Goal: Transaction & Acquisition: Purchase product/service

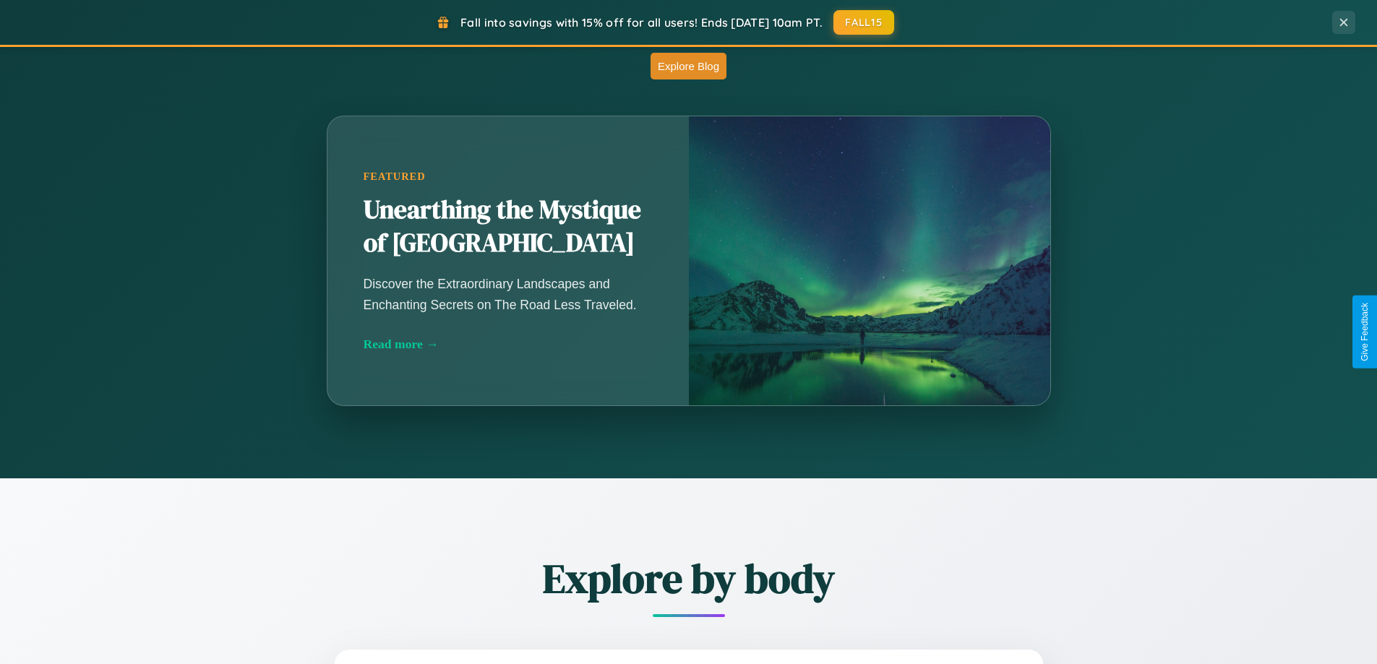
scroll to position [1272, 0]
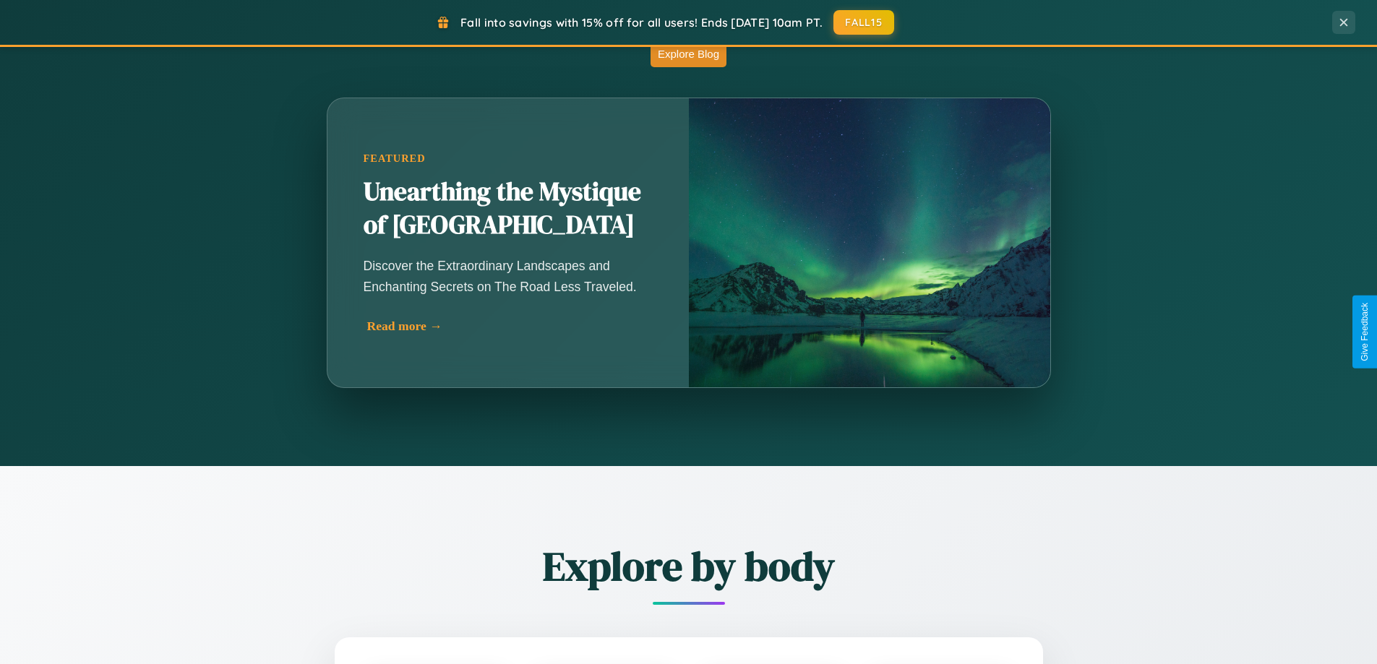
click at [507, 326] on div "Read more →" at bounding box center [511, 326] width 289 height 15
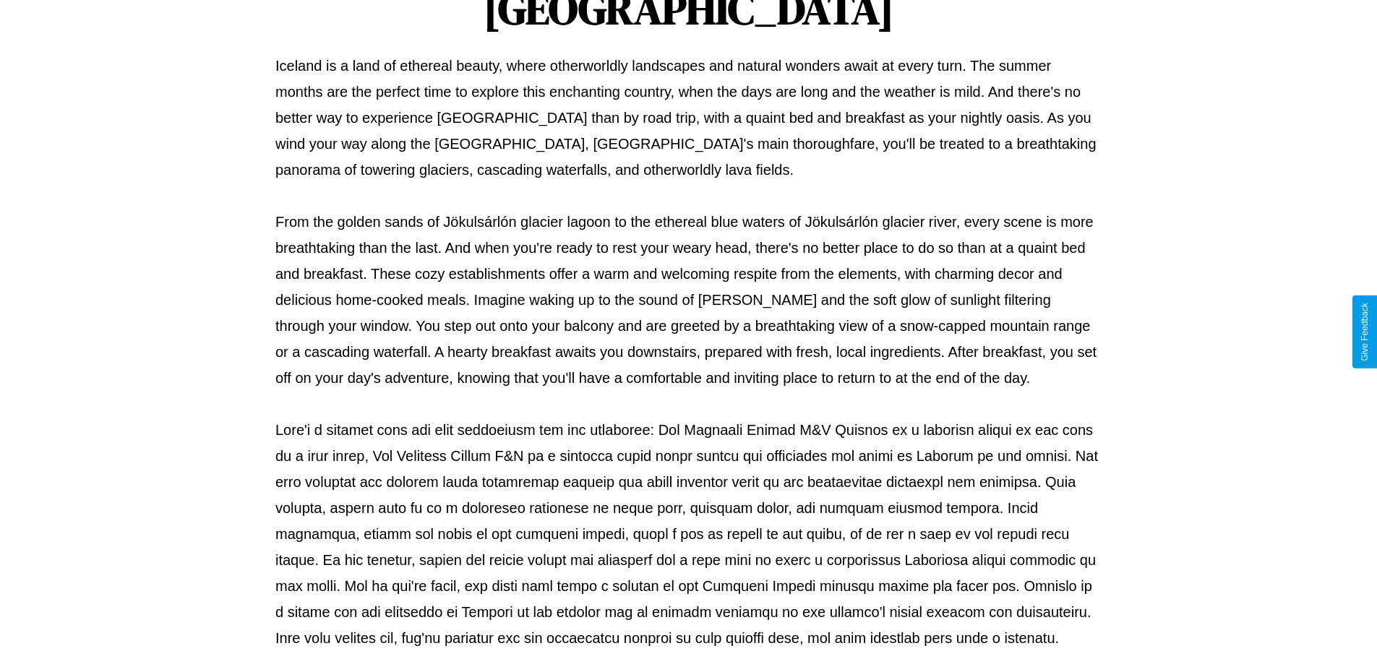
scroll to position [468, 0]
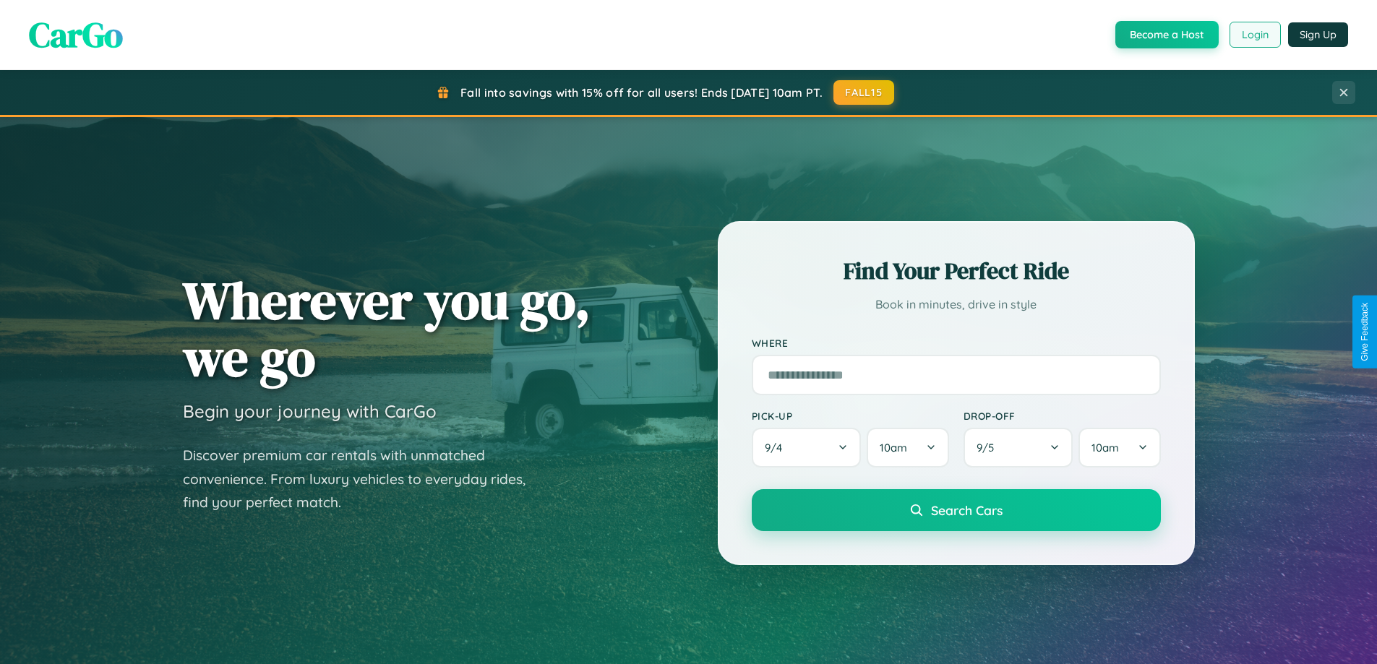
click at [1254, 35] on button "Login" at bounding box center [1254, 35] width 51 height 26
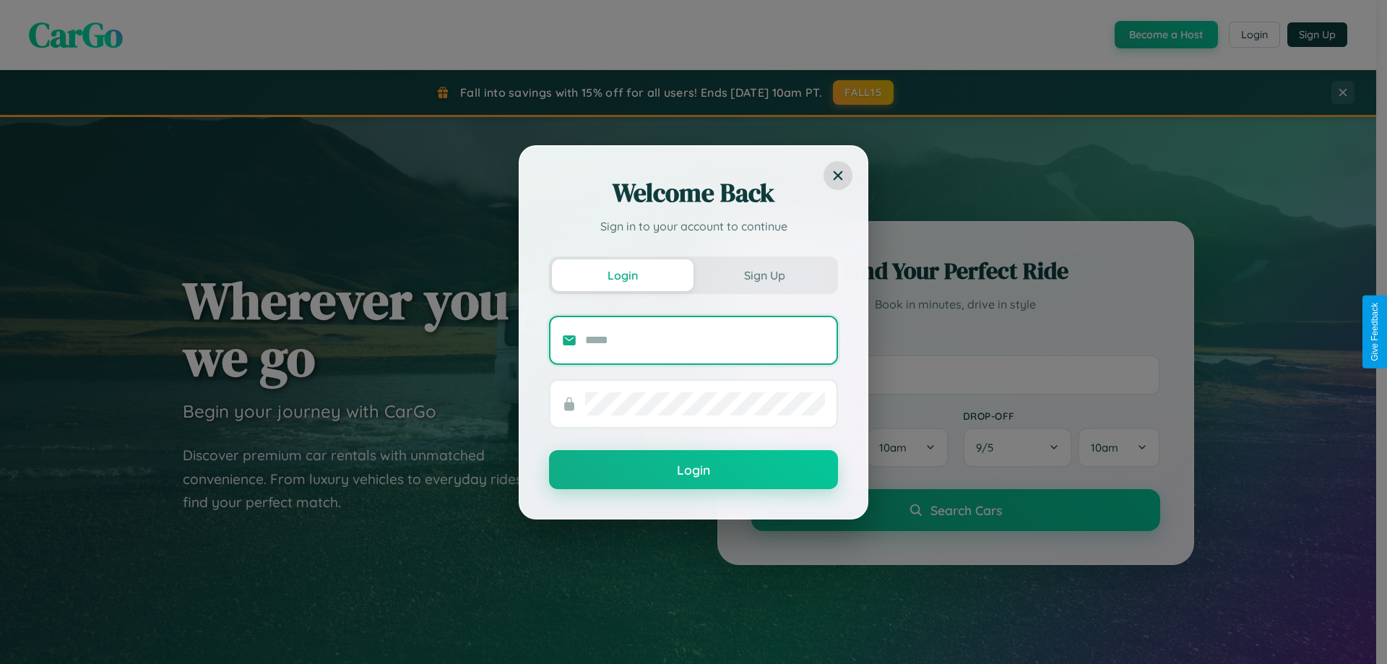
click at [705, 340] on input "text" at bounding box center [705, 340] width 240 height 23
type input "**********"
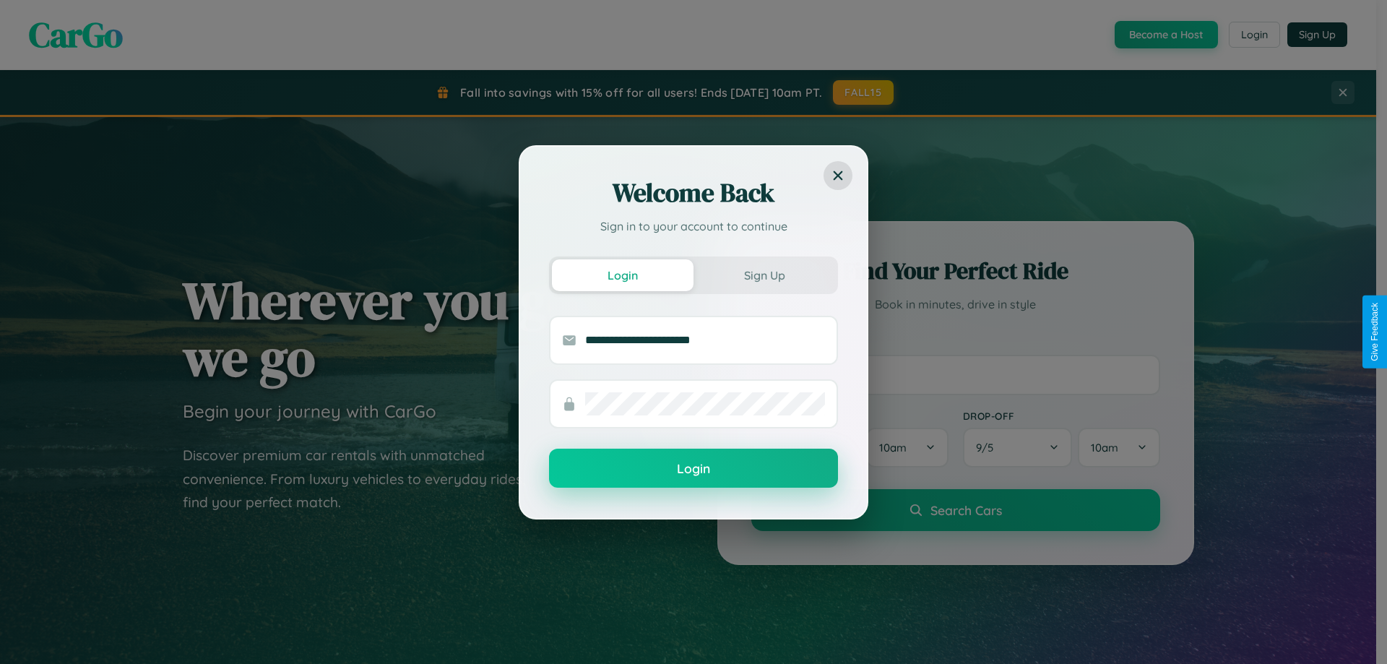
click at [694, 469] on button "Login" at bounding box center [693, 468] width 289 height 39
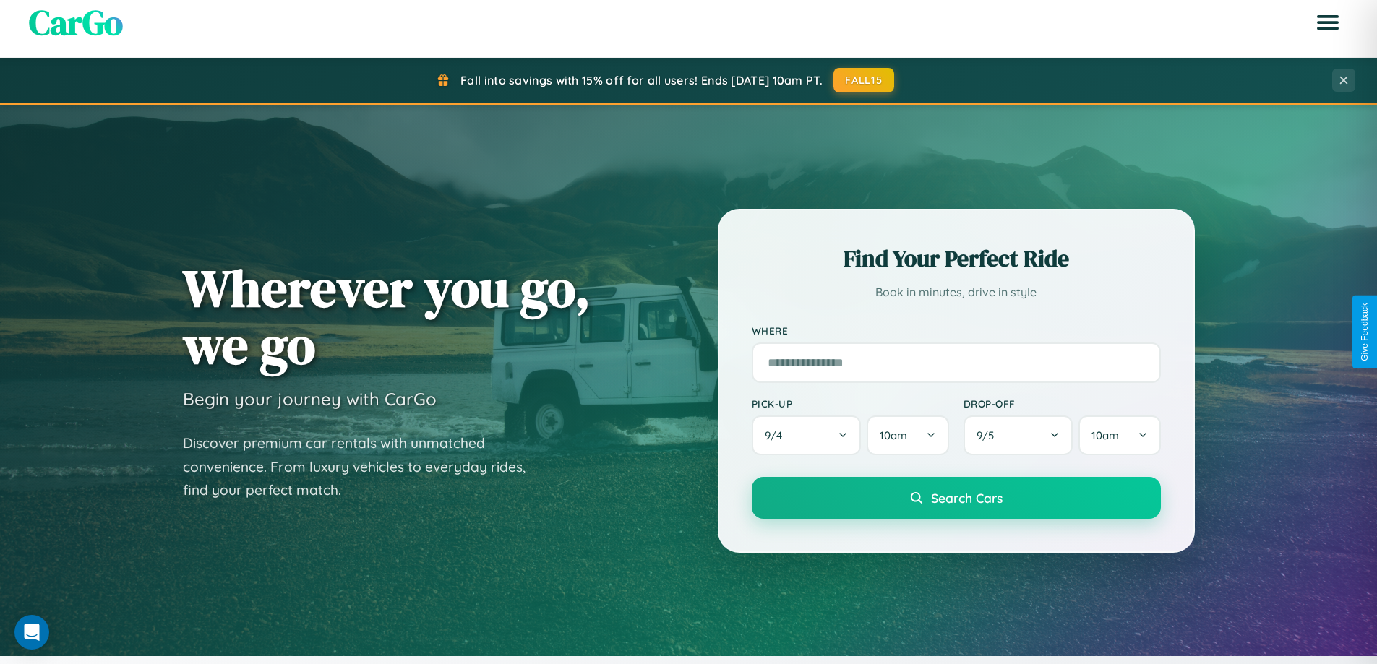
scroll to position [2781, 0]
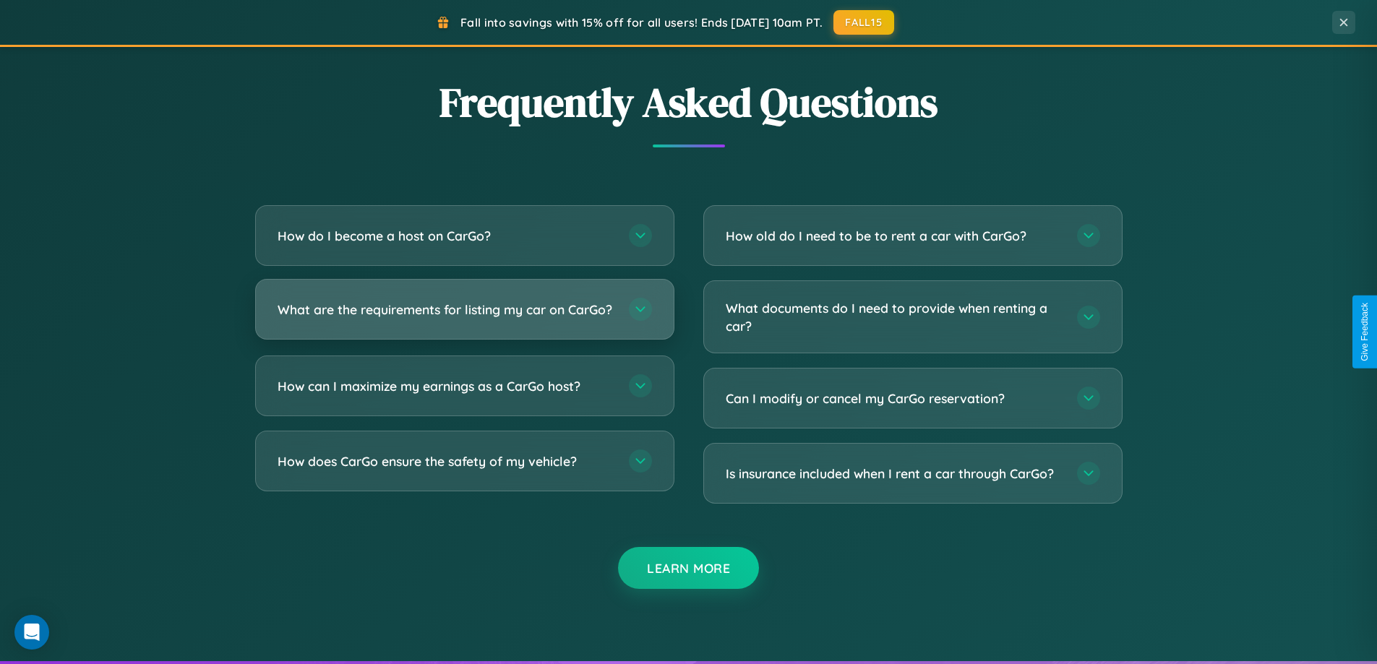
click at [464, 316] on h3 "What are the requirements for listing my car on CarGo?" at bounding box center [445, 310] width 337 height 18
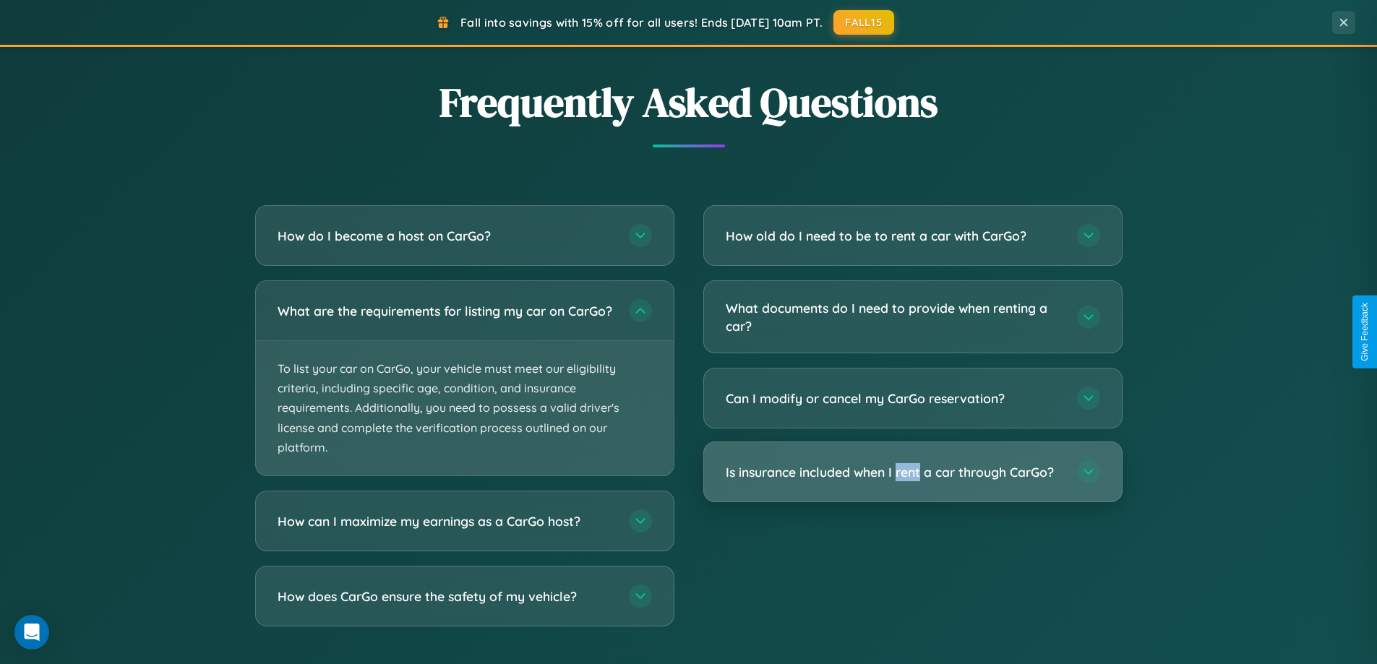
click at [912, 473] on h3 "Is insurance included when I rent a car through CarGo?" at bounding box center [893, 472] width 337 height 18
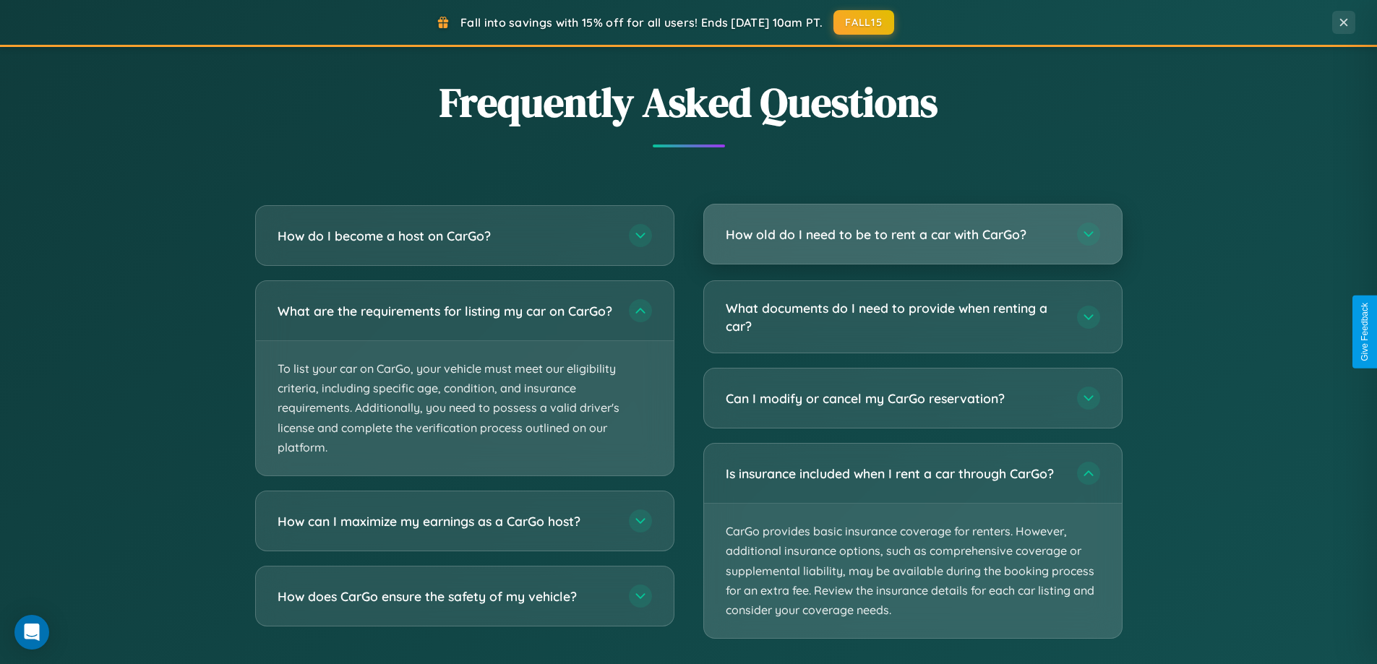
click at [912, 235] on h3 "How old do I need to be to rent a car with CarGo?" at bounding box center [893, 234] width 337 height 18
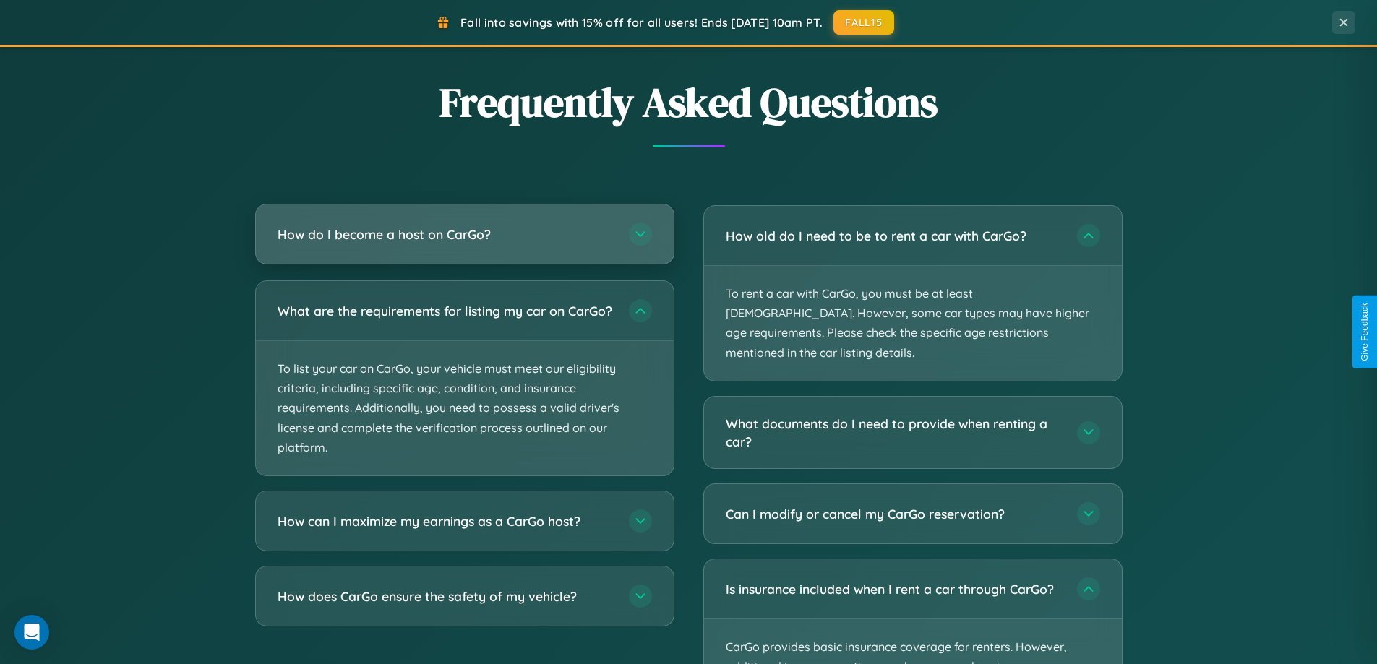
click at [464, 236] on h3 "How do I become a host on CarGo?" at bounding box center [445, 234] width 337 height 18
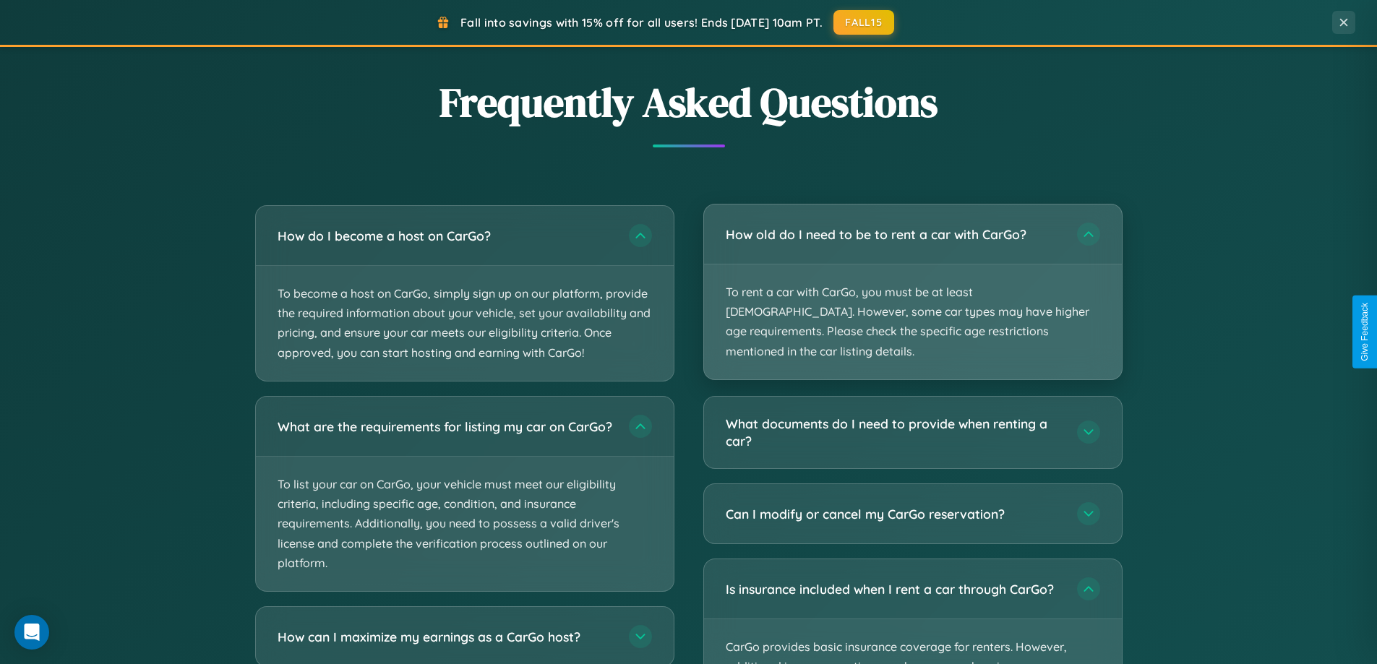
click at [912, 283] on p "To rent a car with CarGo, you must be at least [DEMOGRAPHIC_DATA]. However, som…" at bounding box center [913, 321] width 418 height 115
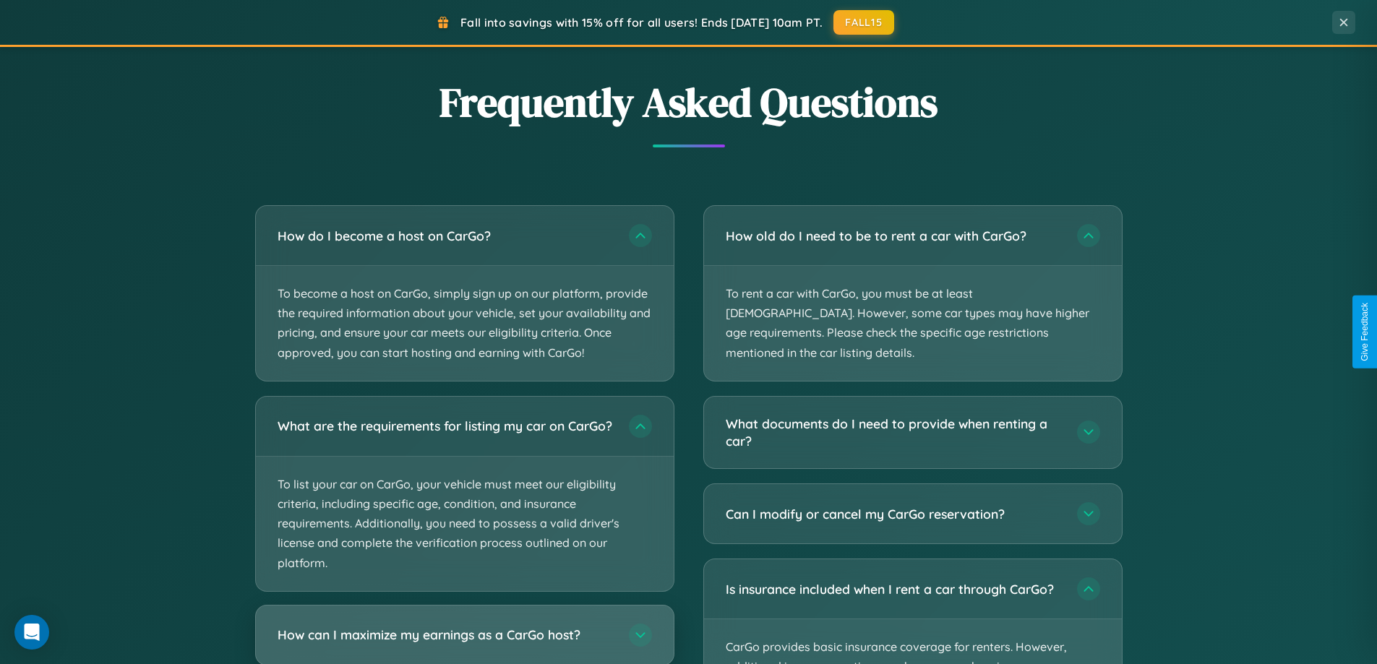
click at [464, 641] on h3 "How can I maximize my earnings as a CarGo host?" at bounding box center [445, 635] width 337 height 18
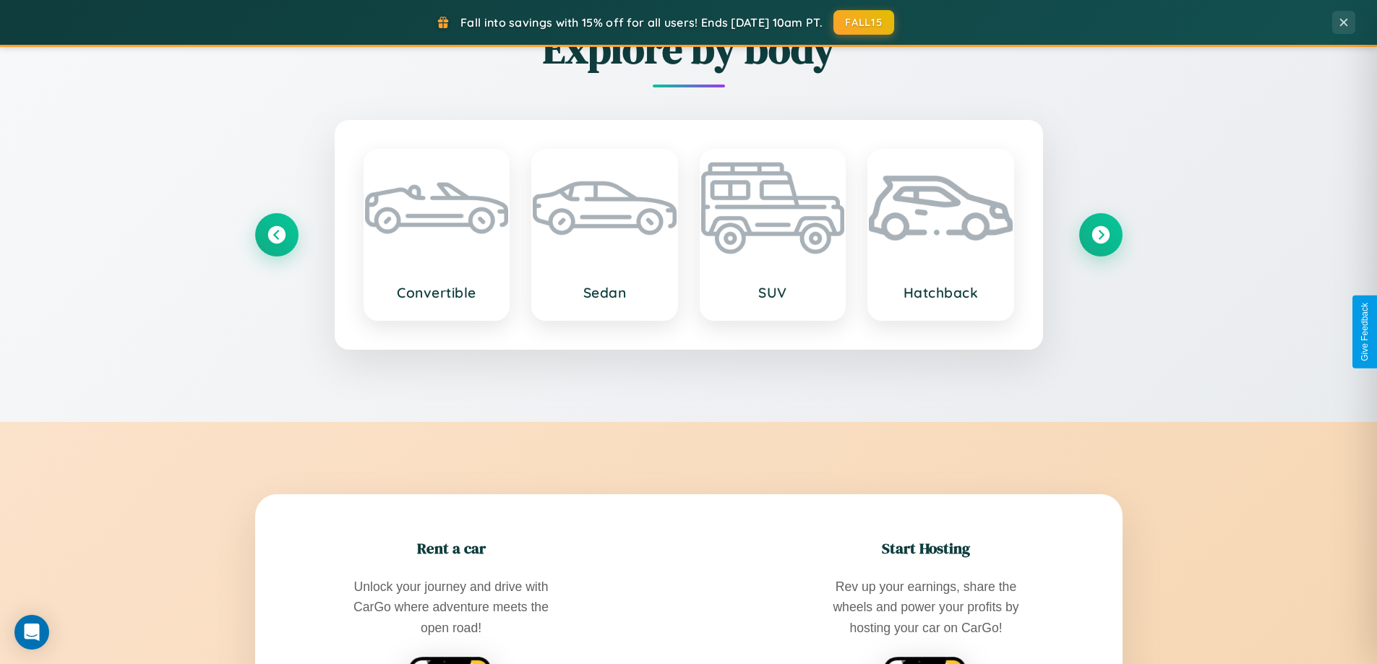
scroll to position [623, 0]
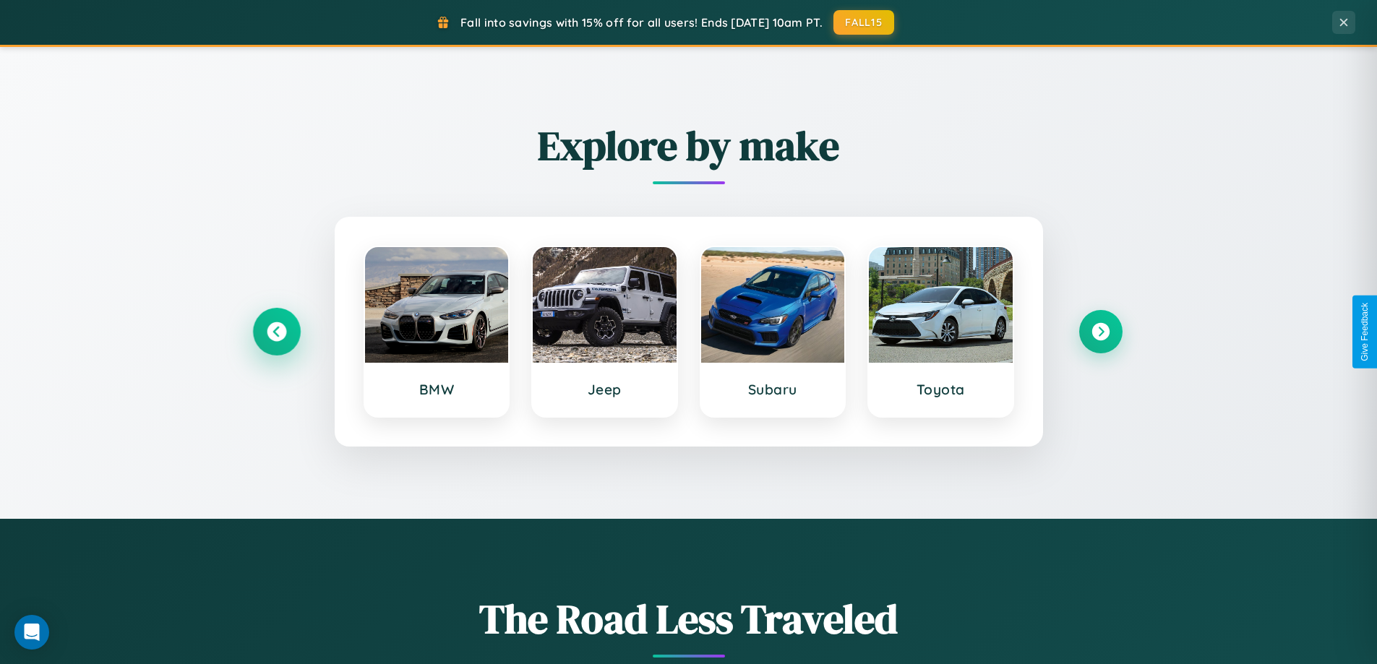
click at [276, 332] on icon at bounding box center [277, 332] width 20 height 20
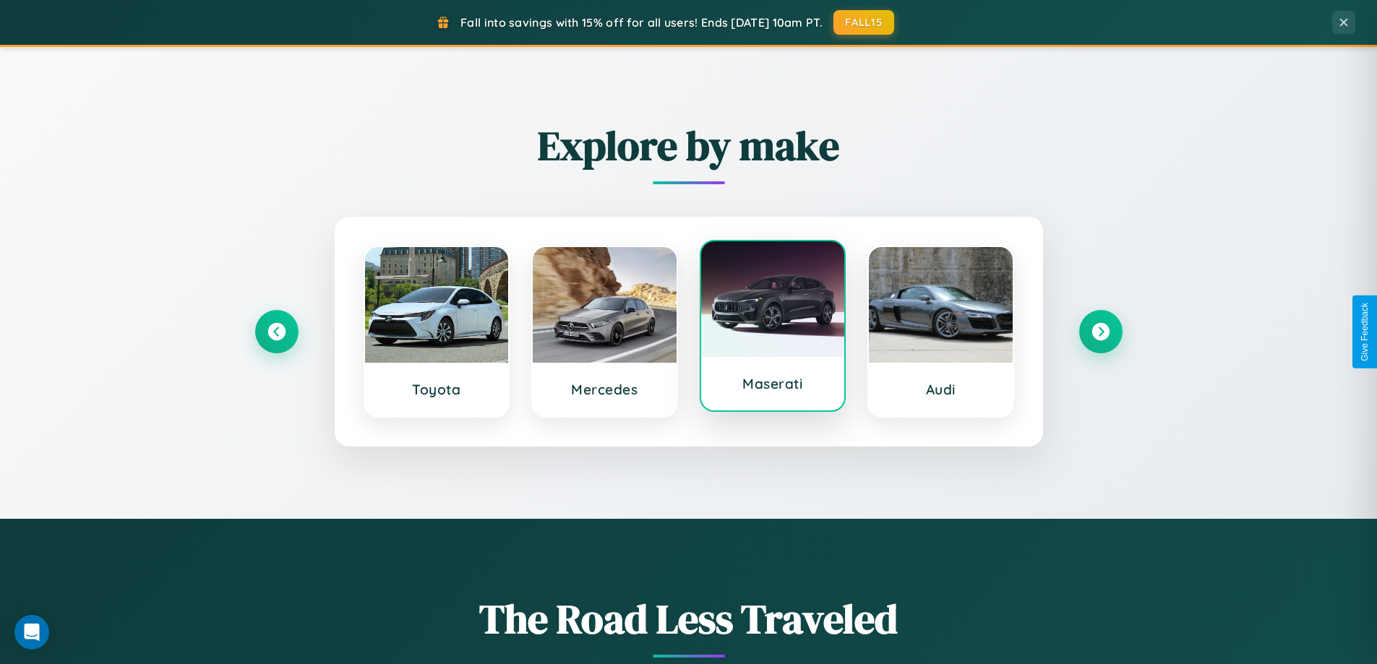
click at [772, 329] on div at bounding box center [773, 299] width 144 height 116
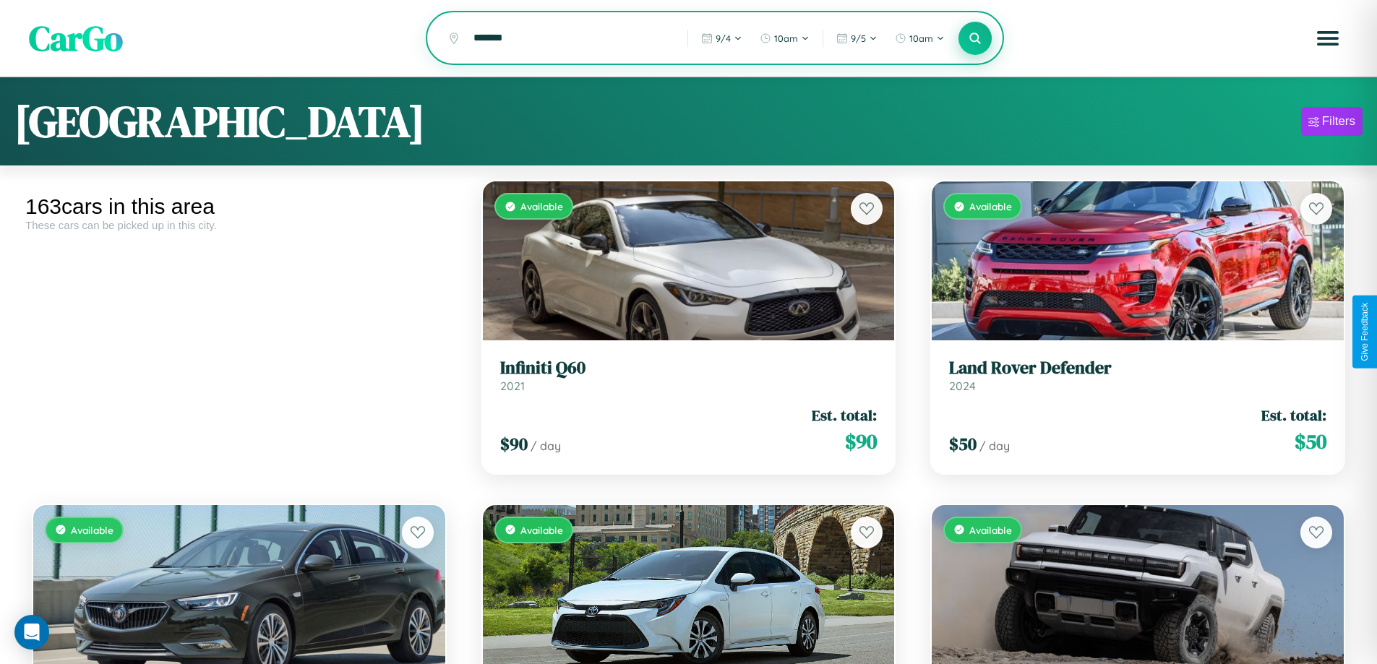
click at [975, 39] on icon at bounding box center [975, 38] width 14 height 14
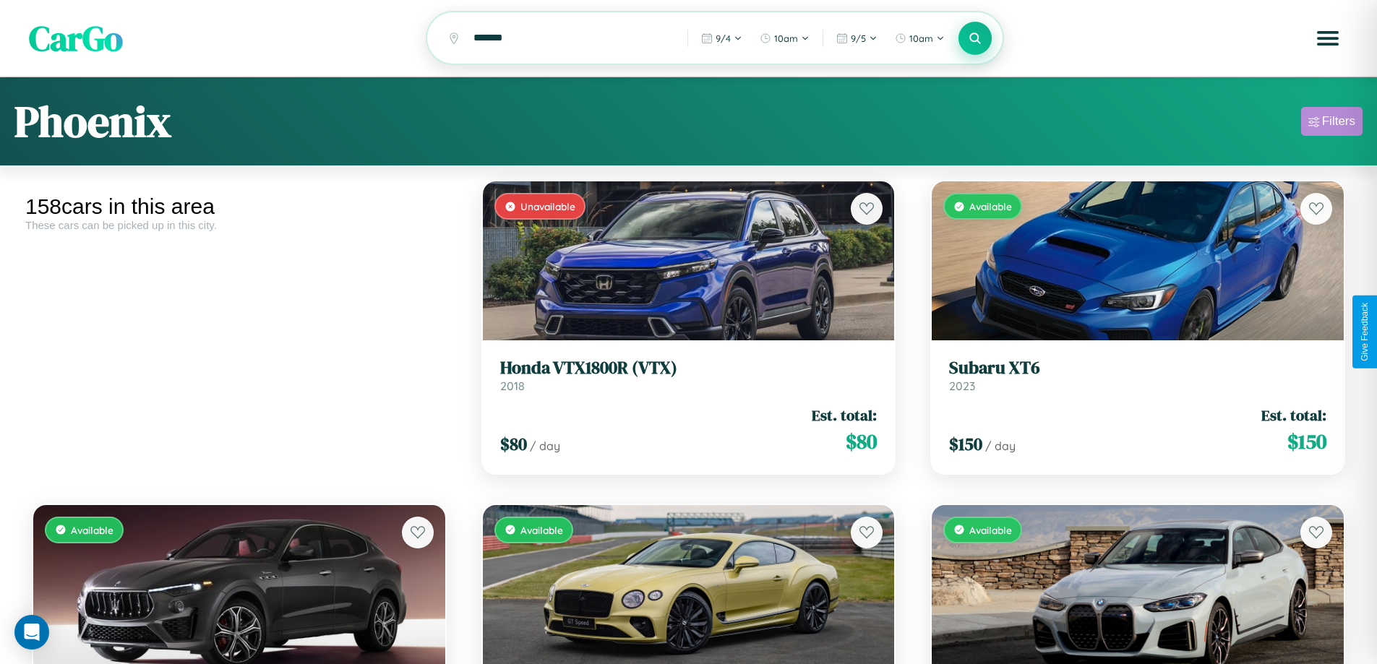
click at [1331, 124] on div "Filters" at bounding box center [1338, 121] width 33 height 14
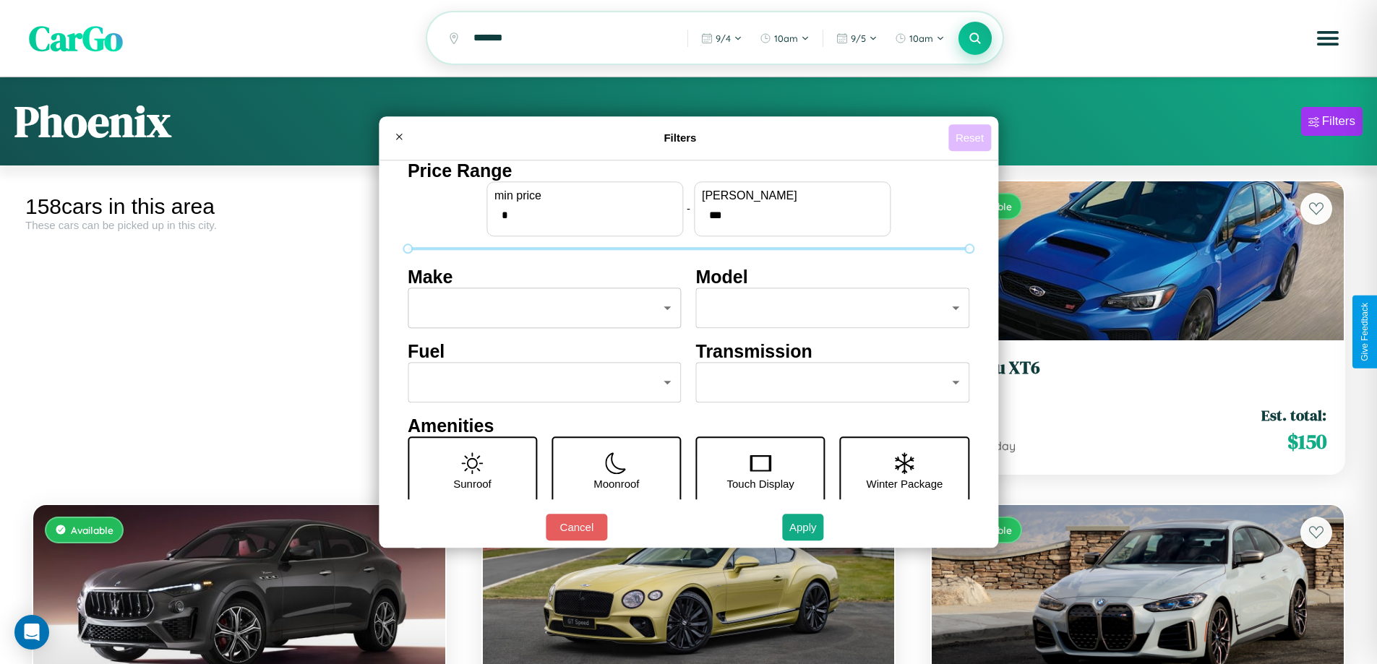
click at [971, 137] on button "Reset" at bounding box center [969, 137] width 43 height 27
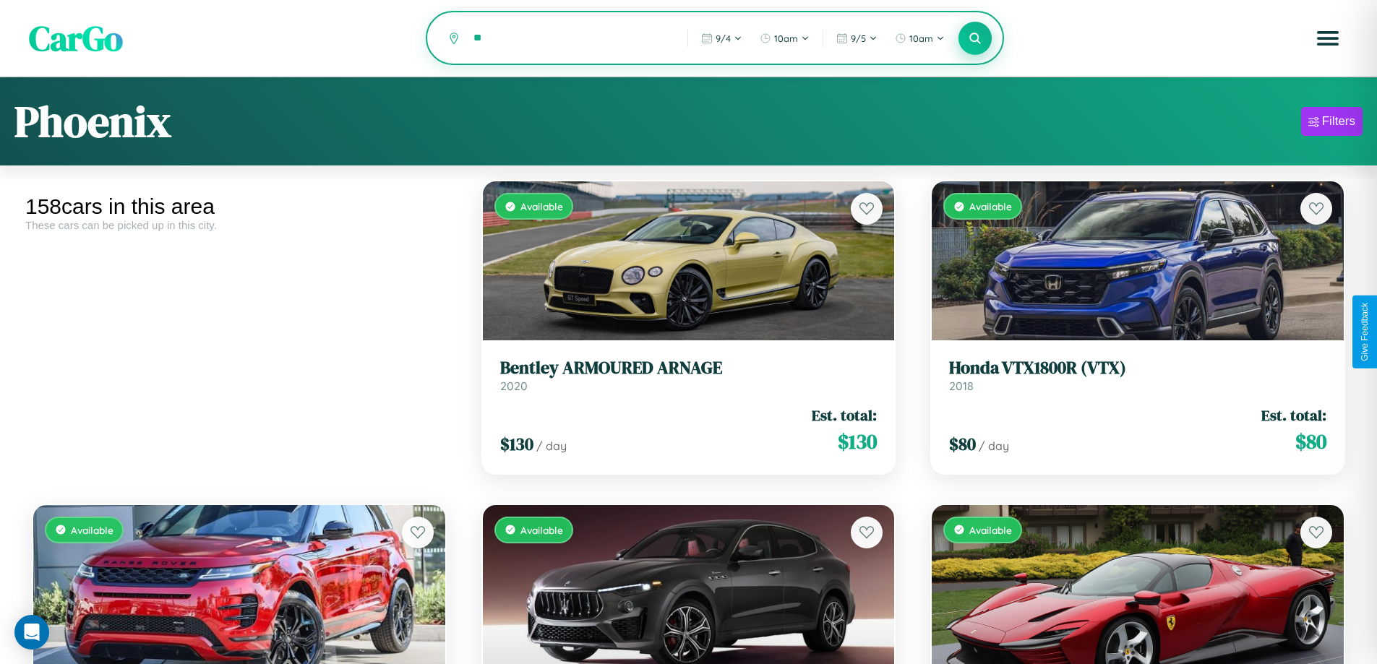
type input "*"
type input "**********"
click at [975, 39] on icon at bounding box center [975, 38] width 14 height 14
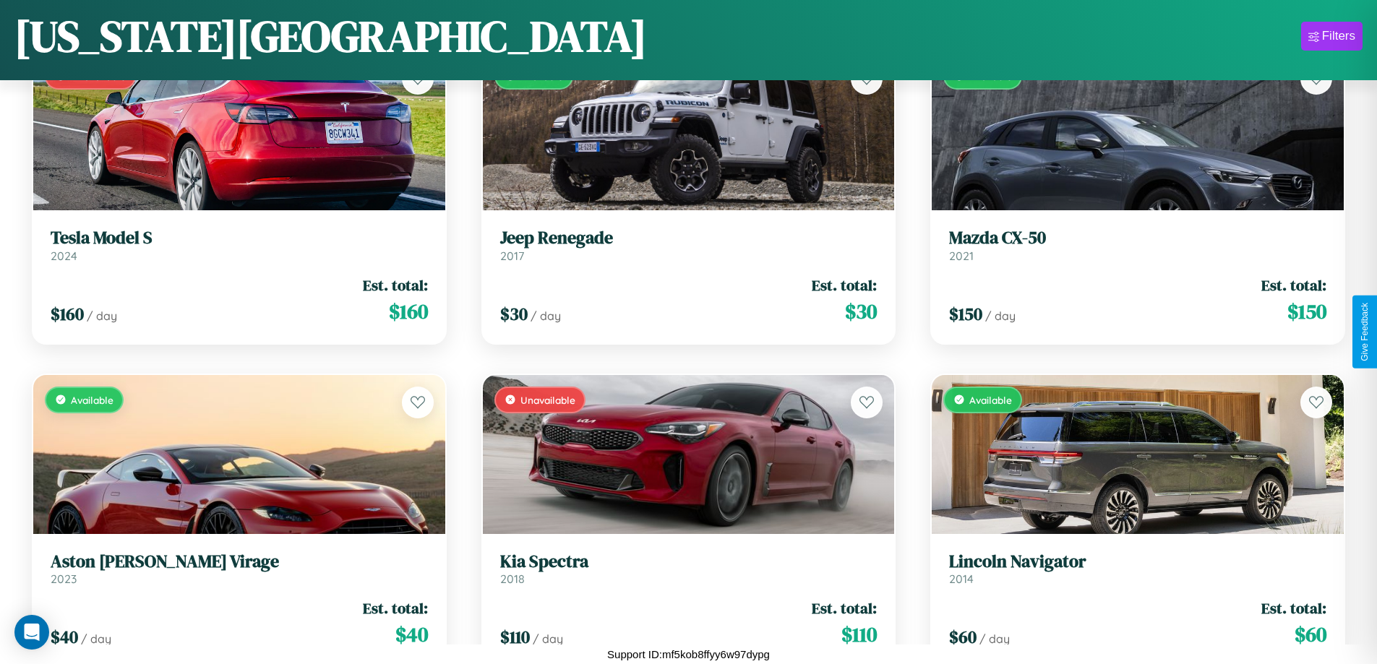
scroll to position [8616, 0]
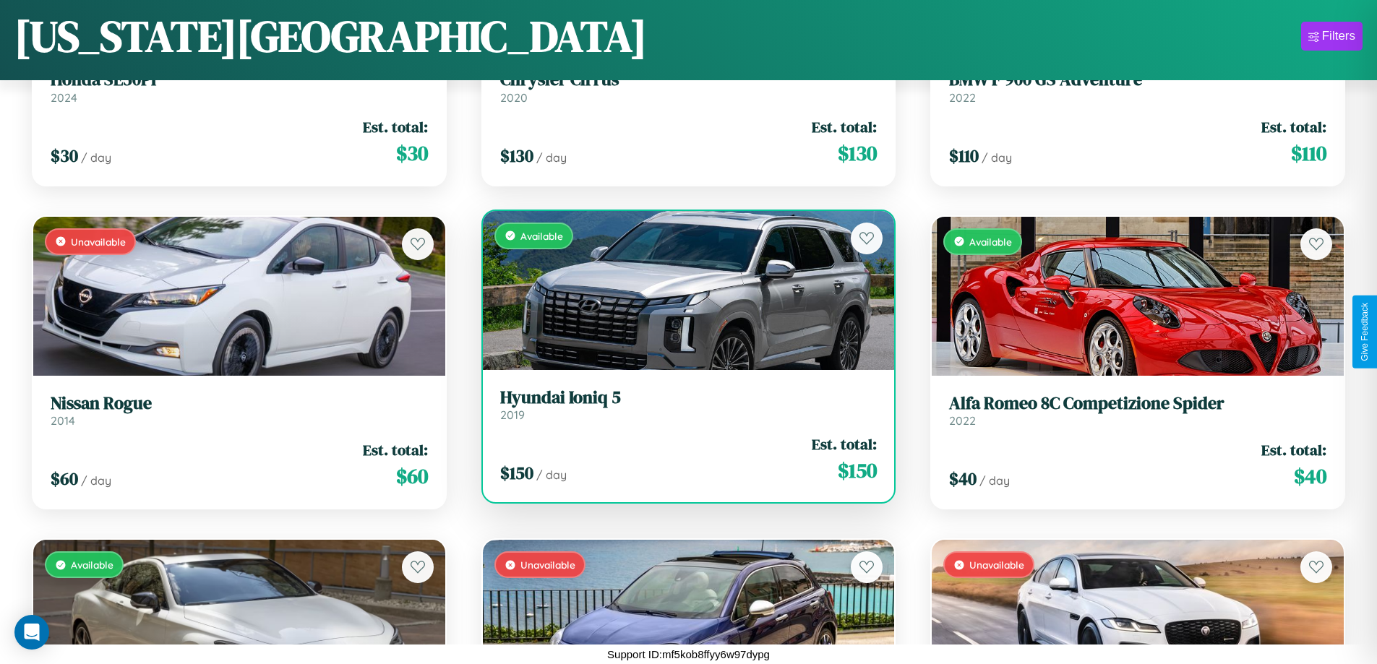
click at [682, 410] on link "Hyundai Ioniq 5 2019" at bounding box center [688, 404] width 377 height 35
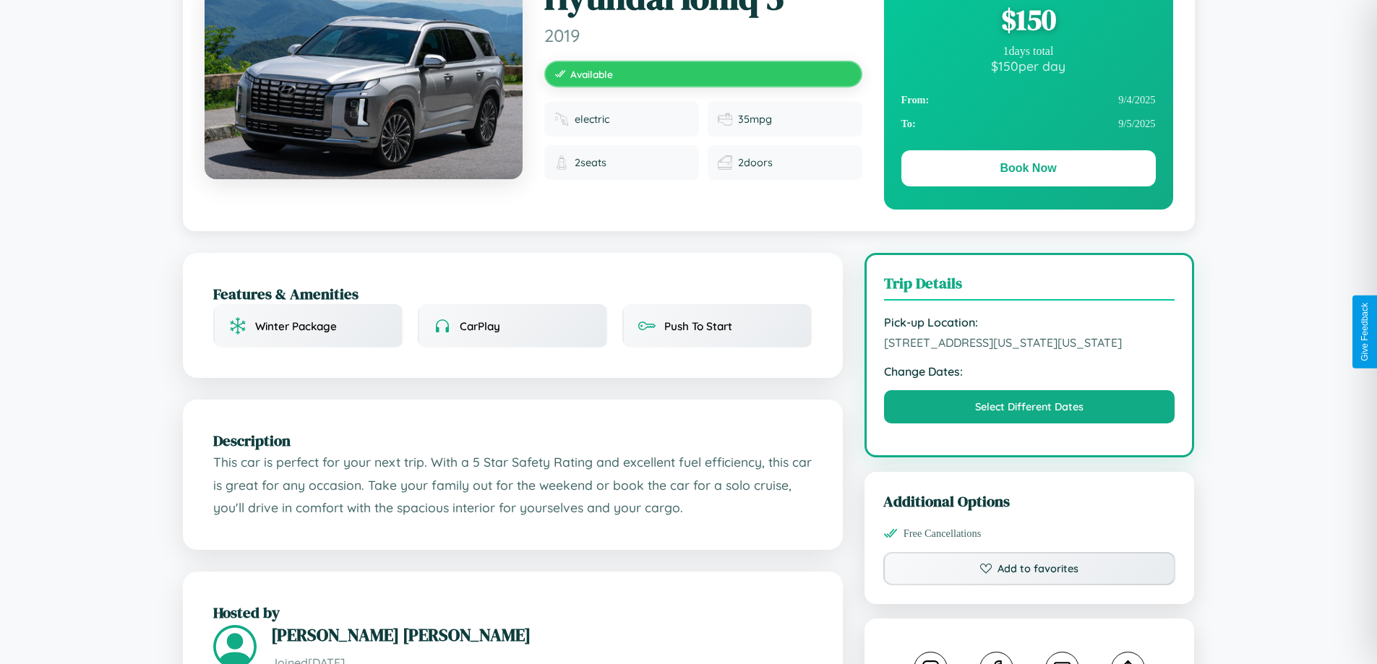
scroll to position [156, 0]
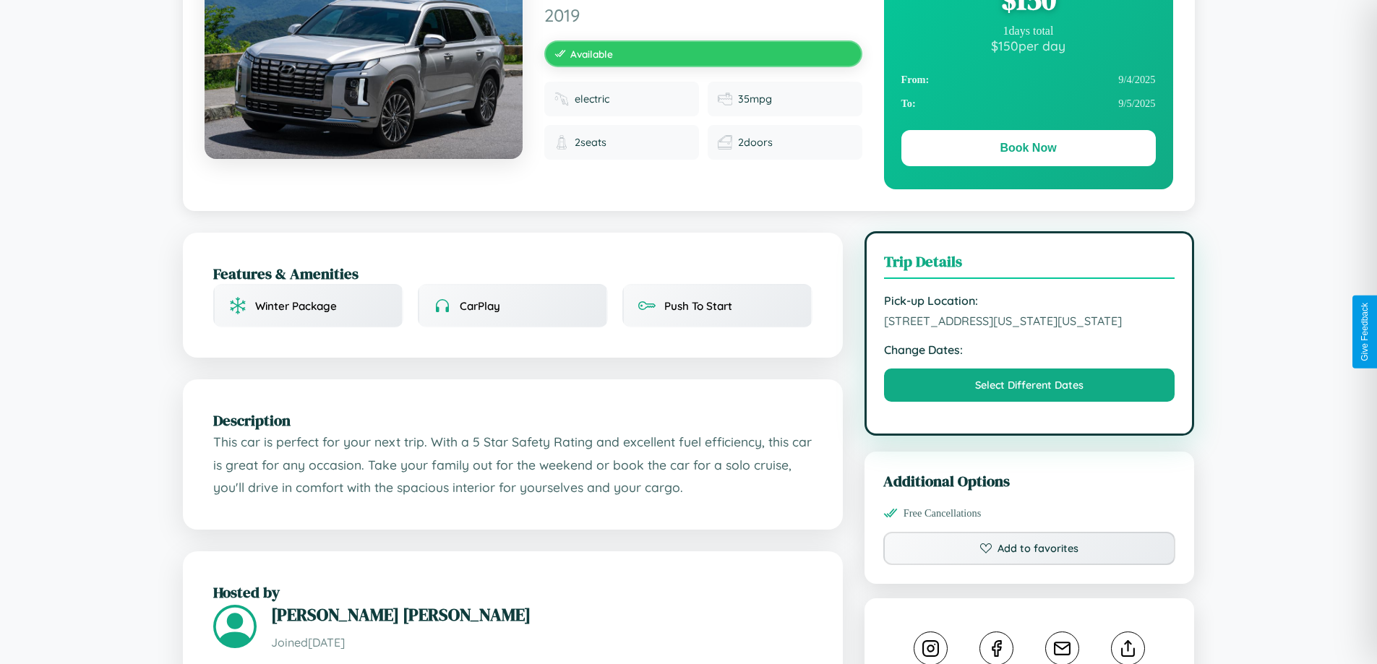
click at [1029, 328] on span "9225 Lake Street New York City New York 96623 United States" at bounding box center [1029, 321] width 291 height 14
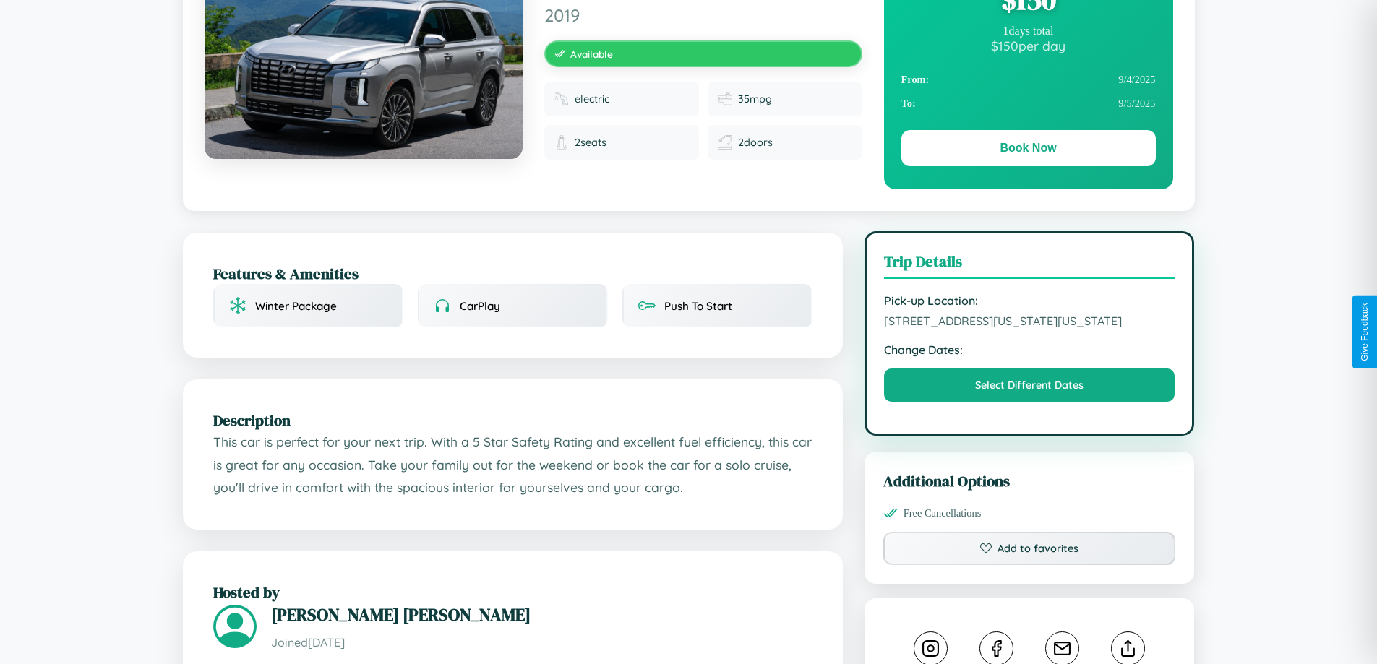
click at [1029, 328] on span "9225 Lake Street New York City New York 96623 United States" at bounding box center [1029, 321] width 291 height 14
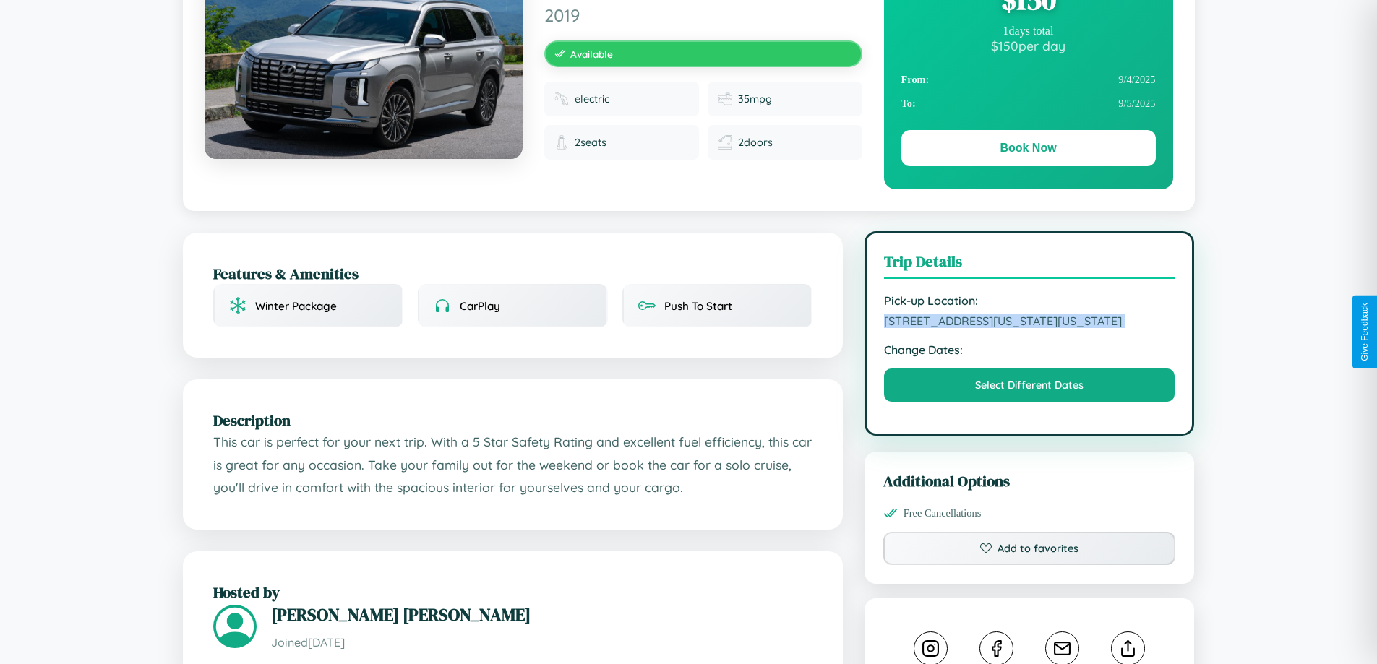
click at [1029, 328] on span "9225 Lake Street New York City New York 96623 United States" at bounding box center [1029, 321] width 291 height 14
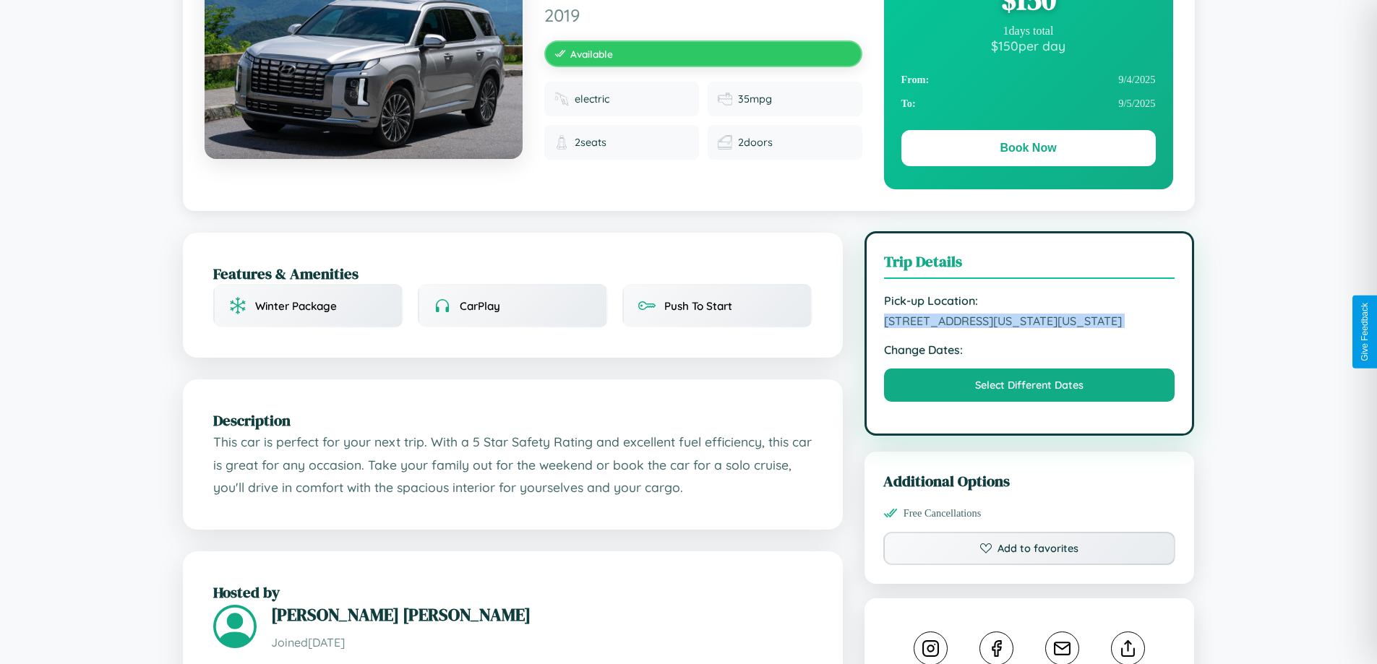
click at [1029, 328] on span "9225 Lake Street New York City New York 96623 United States" at bounding box center [1029, 321] width 291 height 14
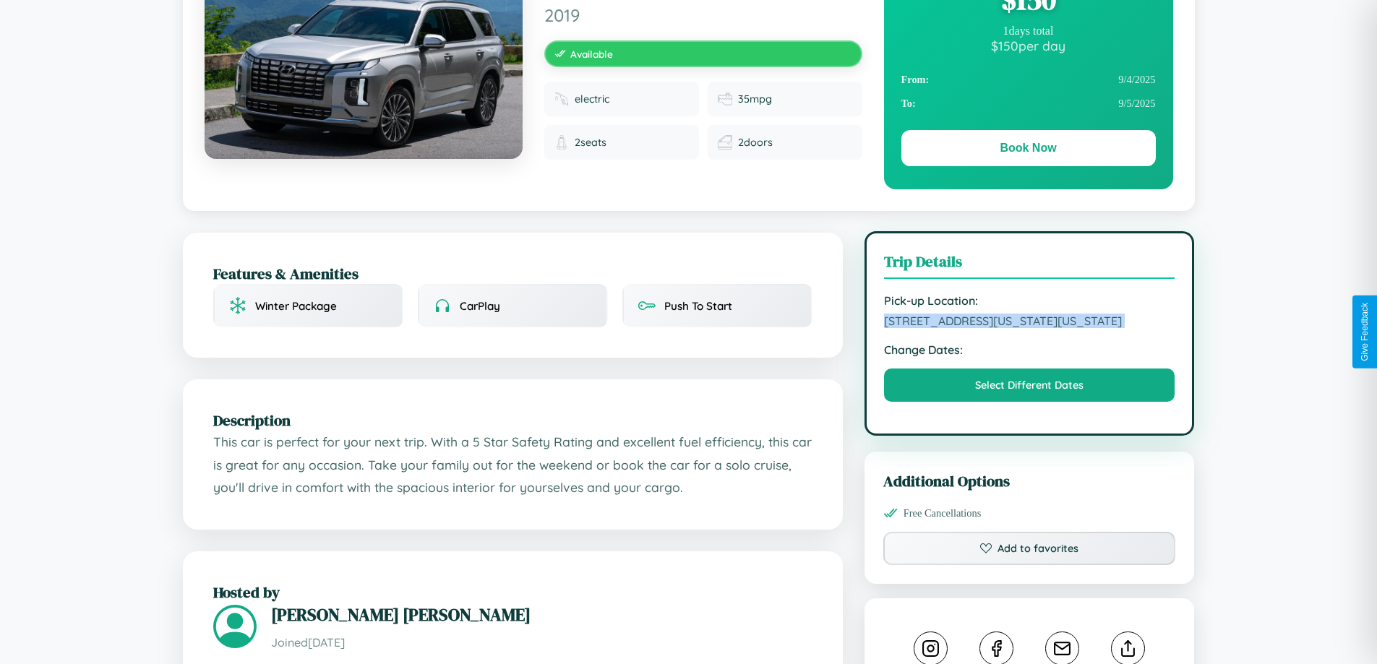
click at [1029, 328] on span "9225 Lake Street New York City New York 96623 United States" at bounding box center [1029, 321] width 291 height 14
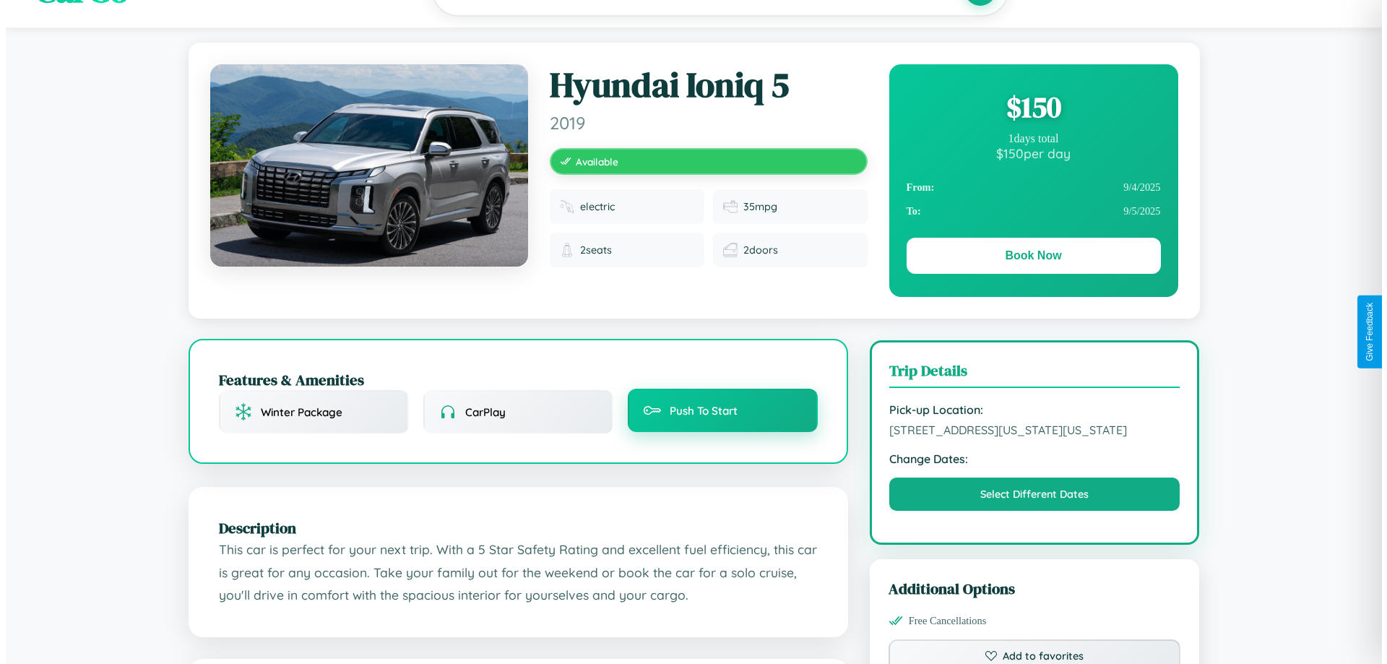
scroll to position [0, 0]
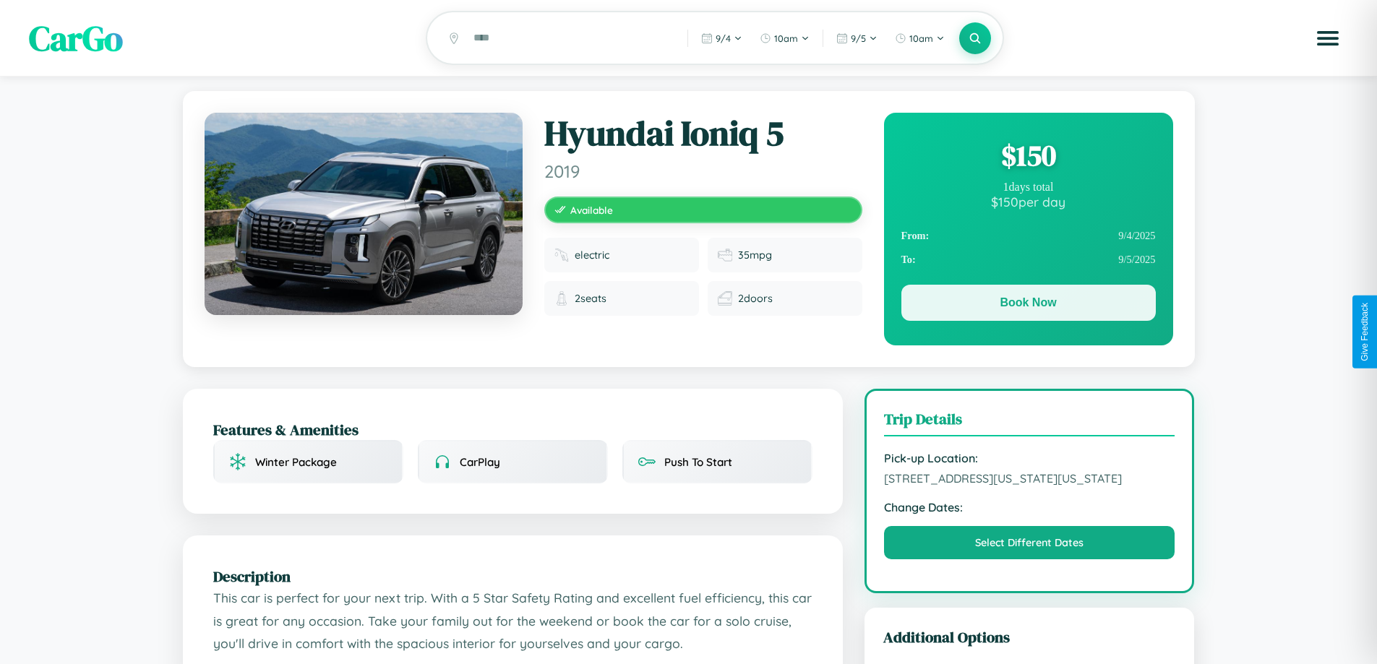
click at [1028, 305] on button "Book Now" at bounding box center [1028, 303] width 254 height 36
